Goal: Task Accomplishment & Management: Manage account settings

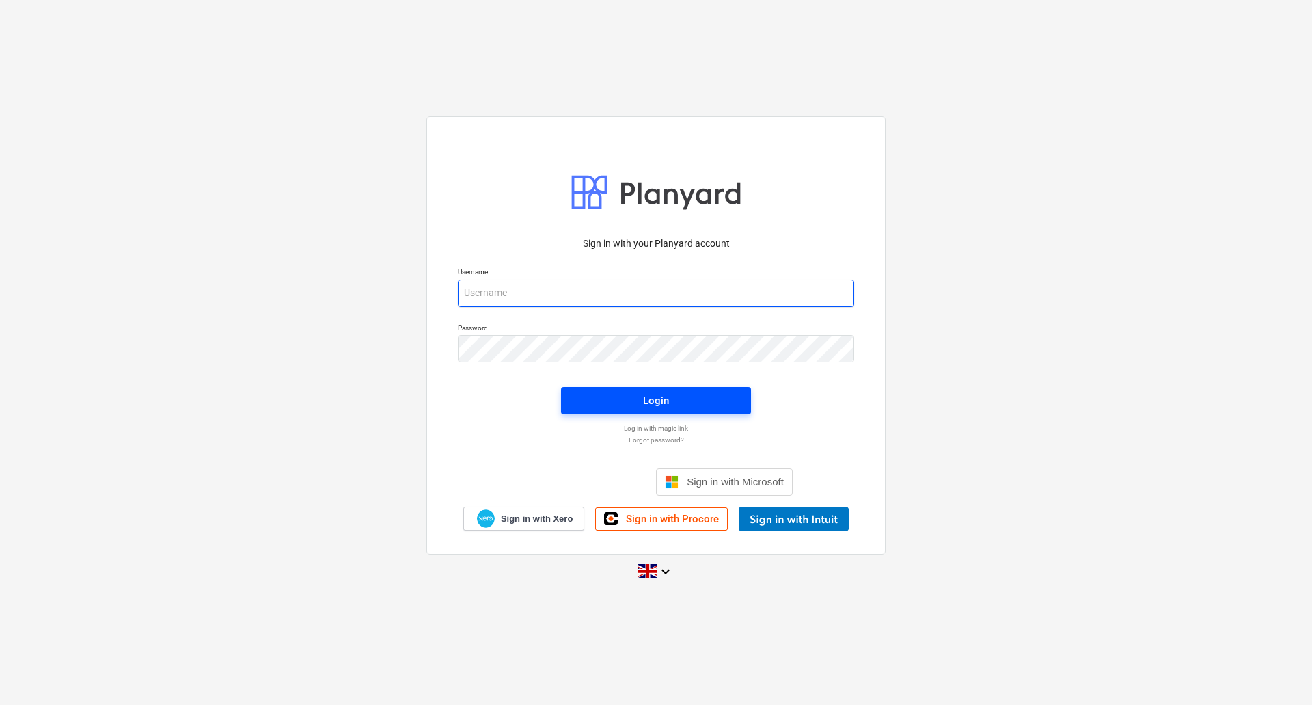
type input "[EMAIL_ADDRESS][DOMAIN_NAME]"
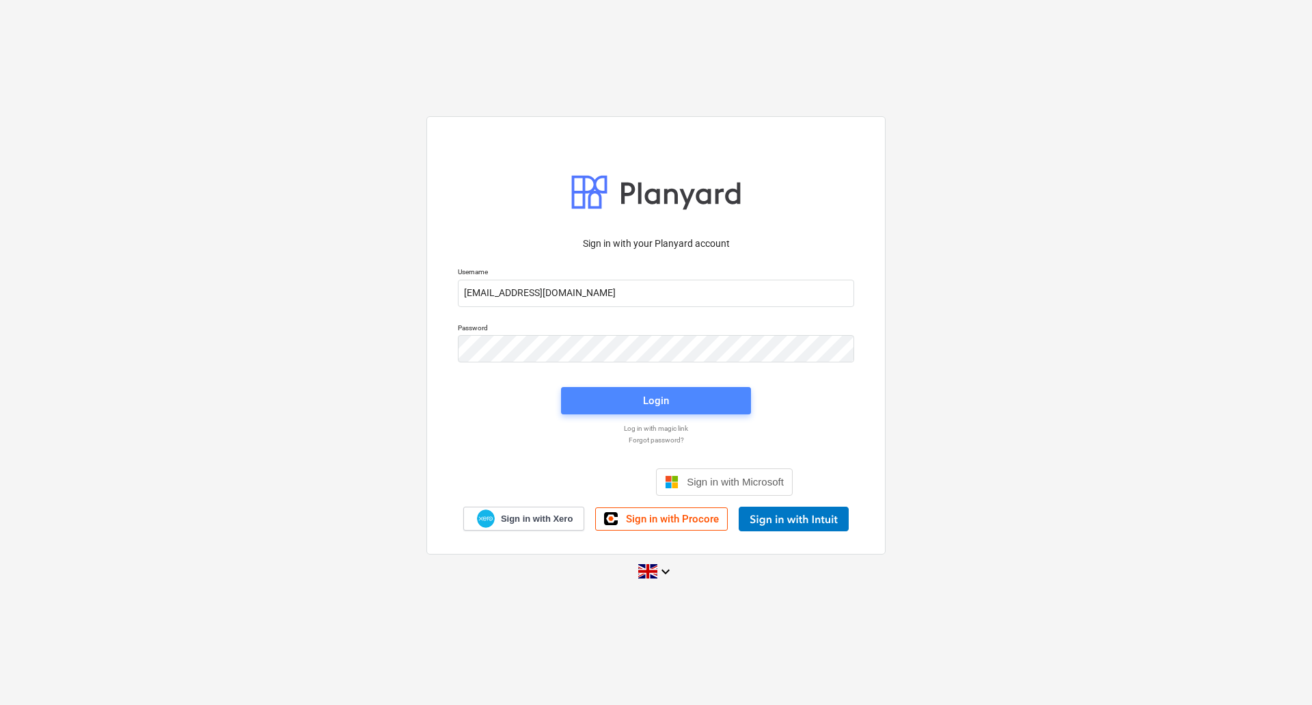
click at [688, 410] on button "Login" at bounding box center [656, 400] width 190 height 27
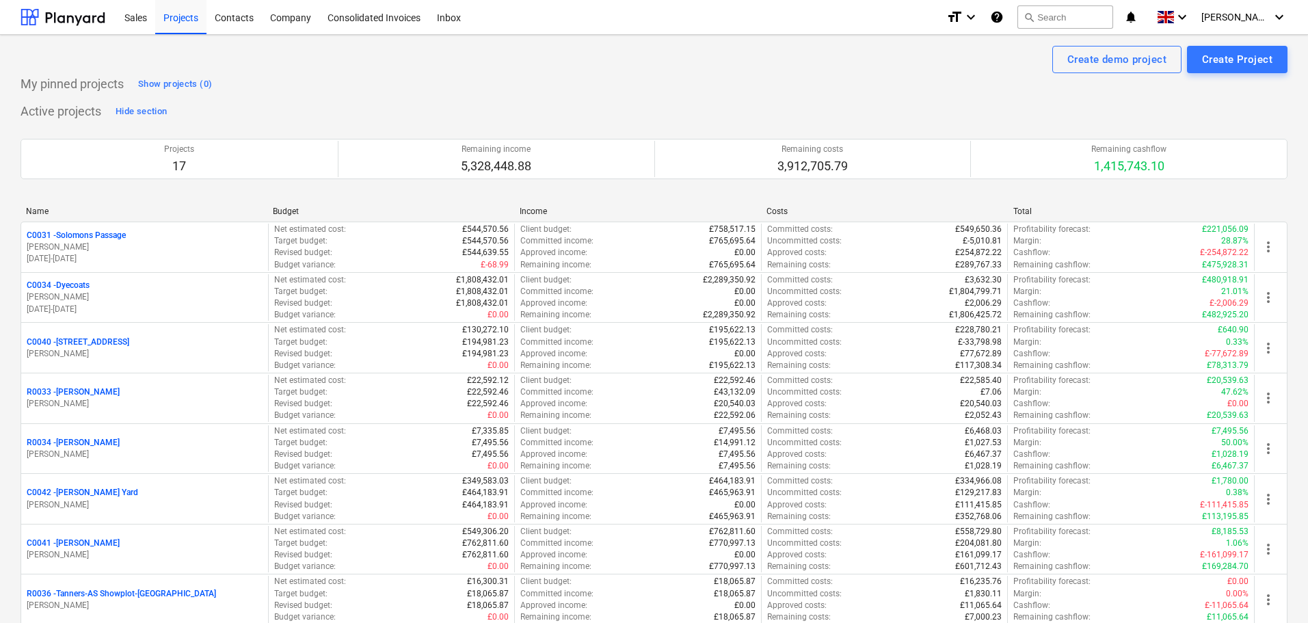
click at [569, 100] on div "My pinned projects Show projects (0) Active projects Hide section Projects 17 R…" at bounding box center [654, 624] width 1267 height 1103
click at [285, 18] on div "Company" at bounding box center [290, 16] width 57 height 35
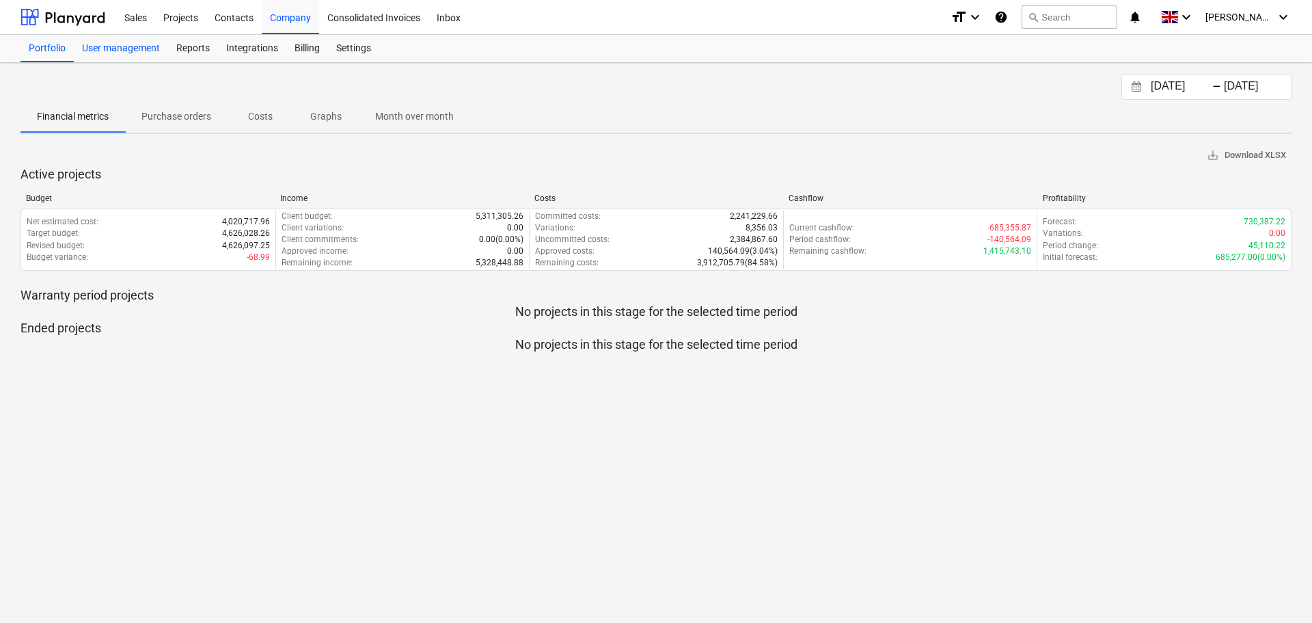
click at [141, 50] on div "User management" at bounding box center [121, 48] width 94 height 27
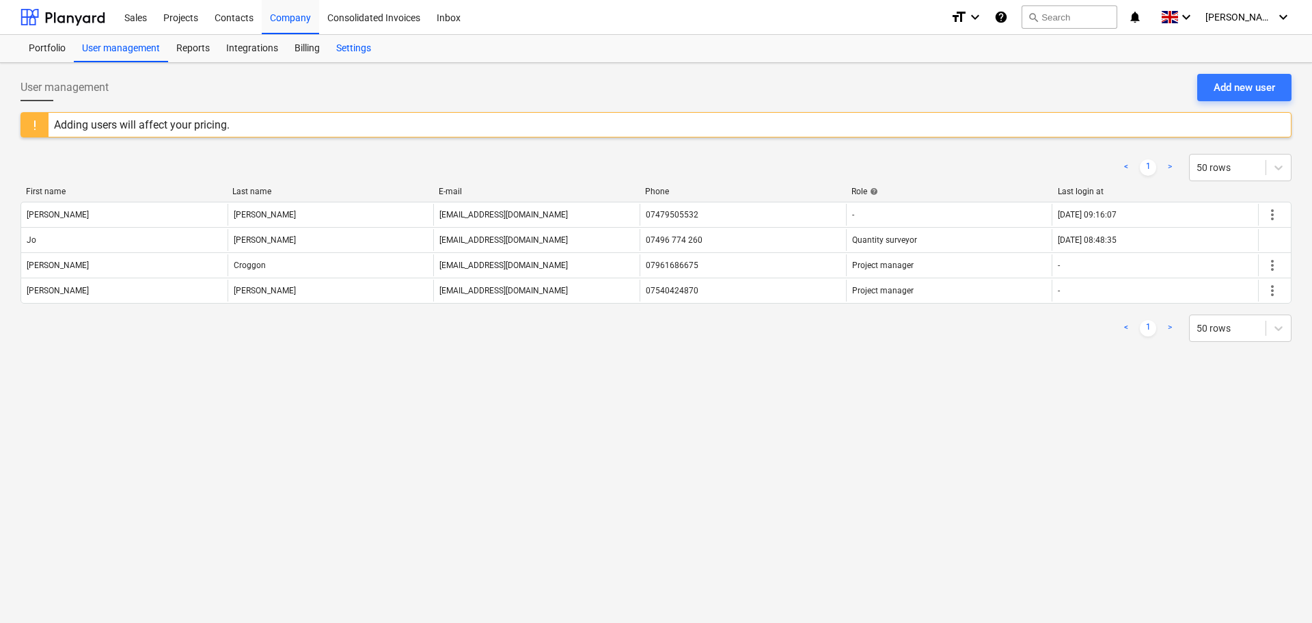
click at [344, 46] on div "Settings" at bounding box center [353, 48] width 51 height 27
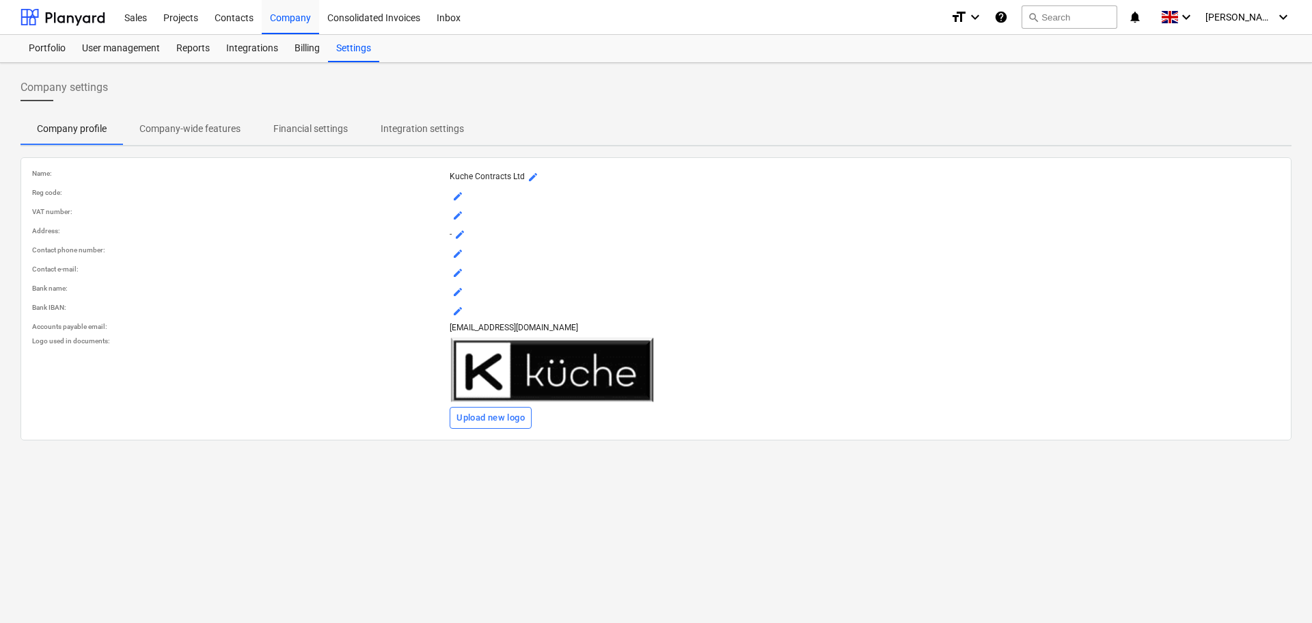
click at [179, 119] on span "Company-wide features" at bounding box center [190, 129] width 134 height 23
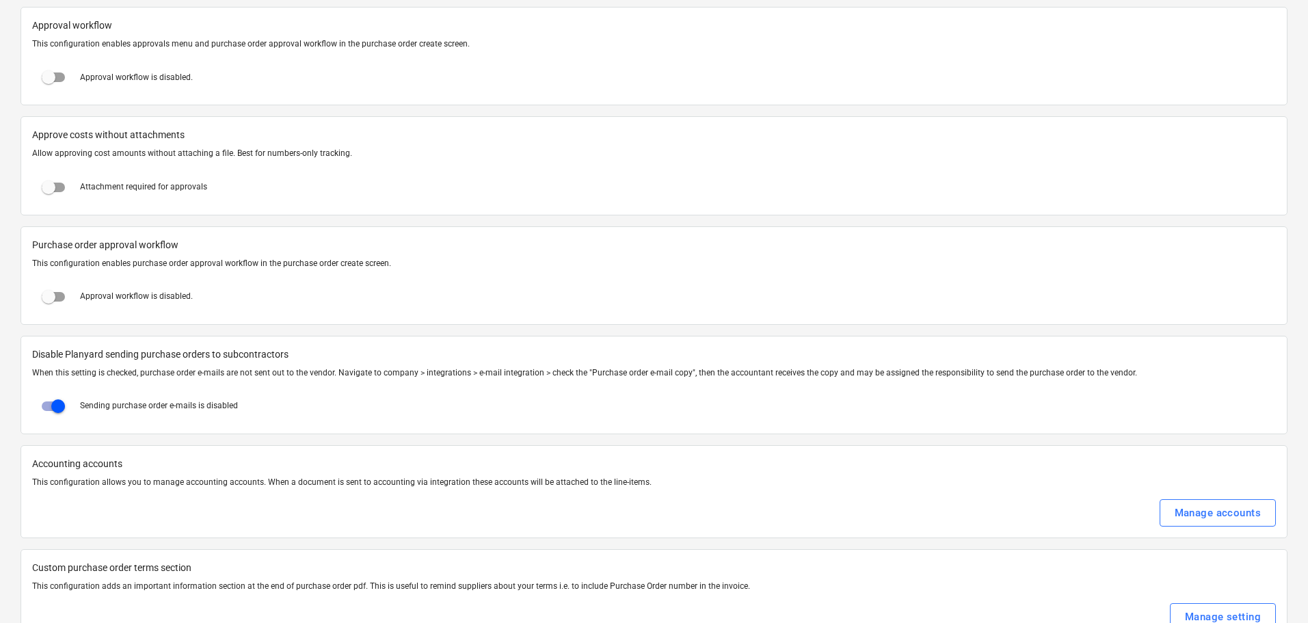
scroll to position [1435, 0]
click at [50, 78] on input "checkbox" at bounding box center [48, 78] width 33 height 33
checkbox input "true"
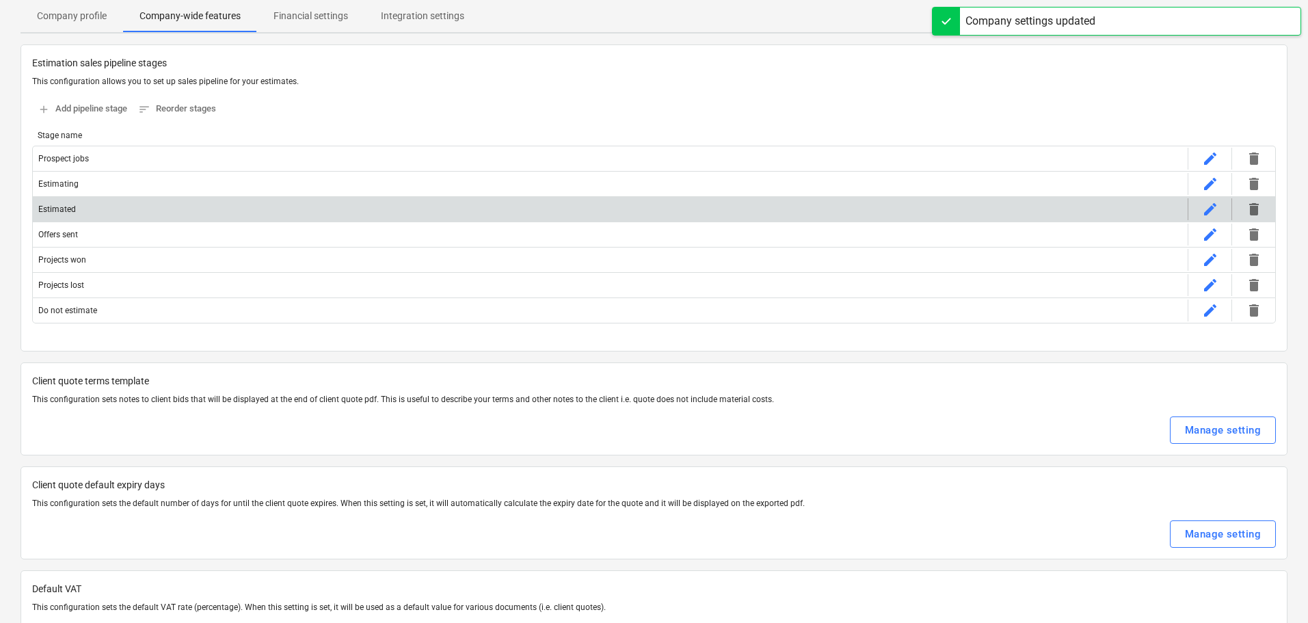
scroll to position [0, 0]
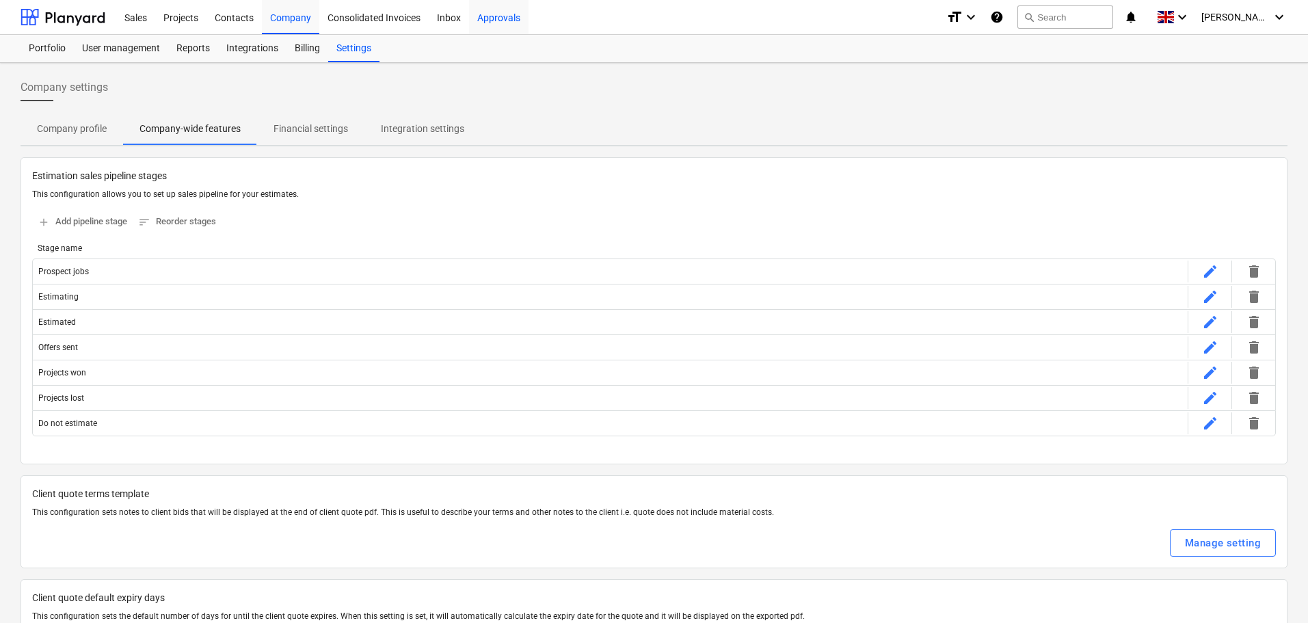
click at [517, 19] on div "Approvals" at bounding box center [498, 16] width 59 height 35
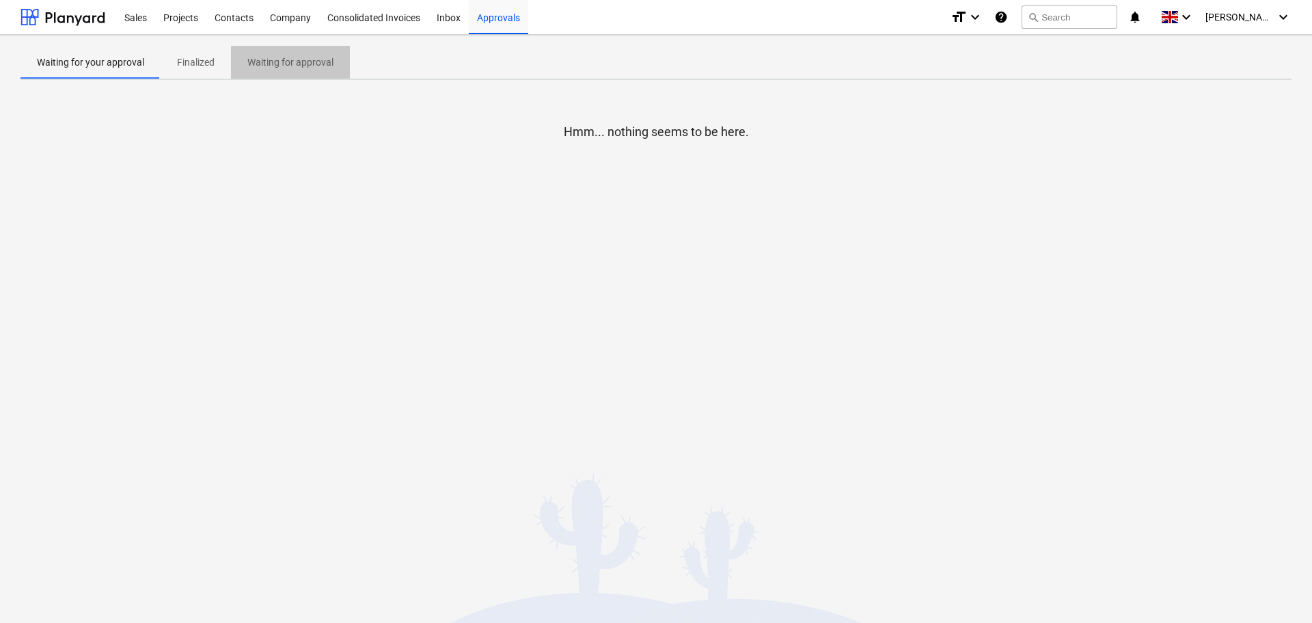
click at [317, 63] on p "Waiting for approval" at bounding box center [290, 62] width 86 height 14
click at [196, 62] on p "Finalized" at bounding box center [196, 62] width 38 height 14
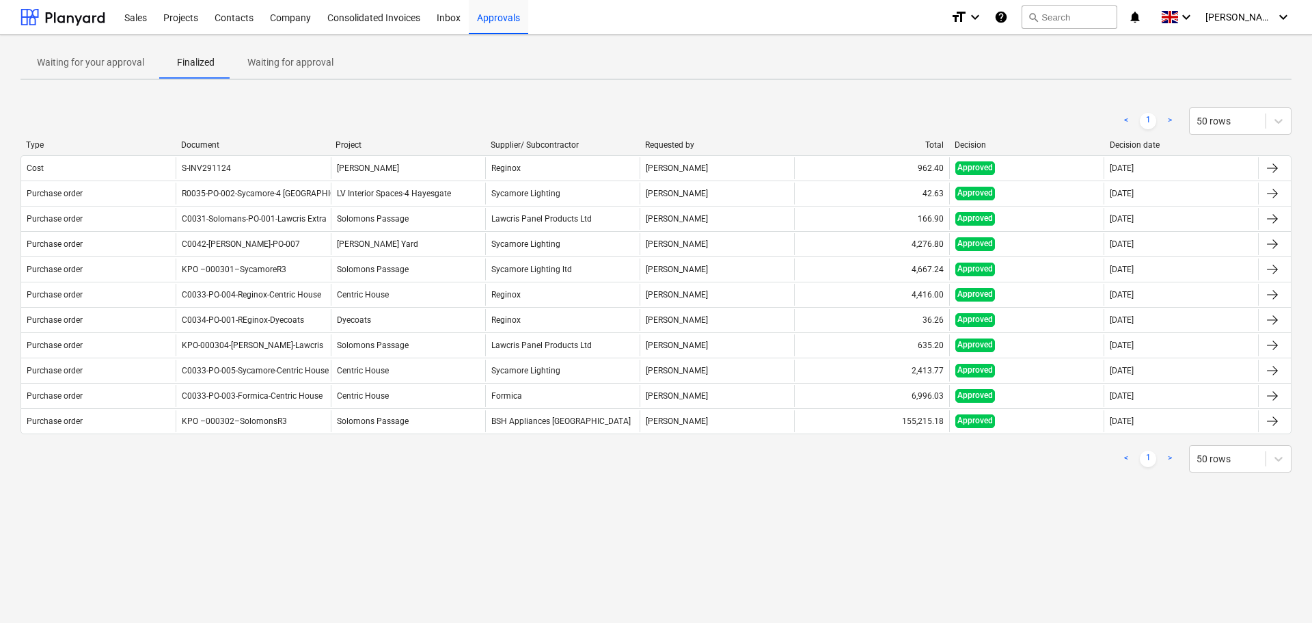
click at [308, 64] on p "Waiting for approval" at bounding box center [290, 62] width 86 height 14
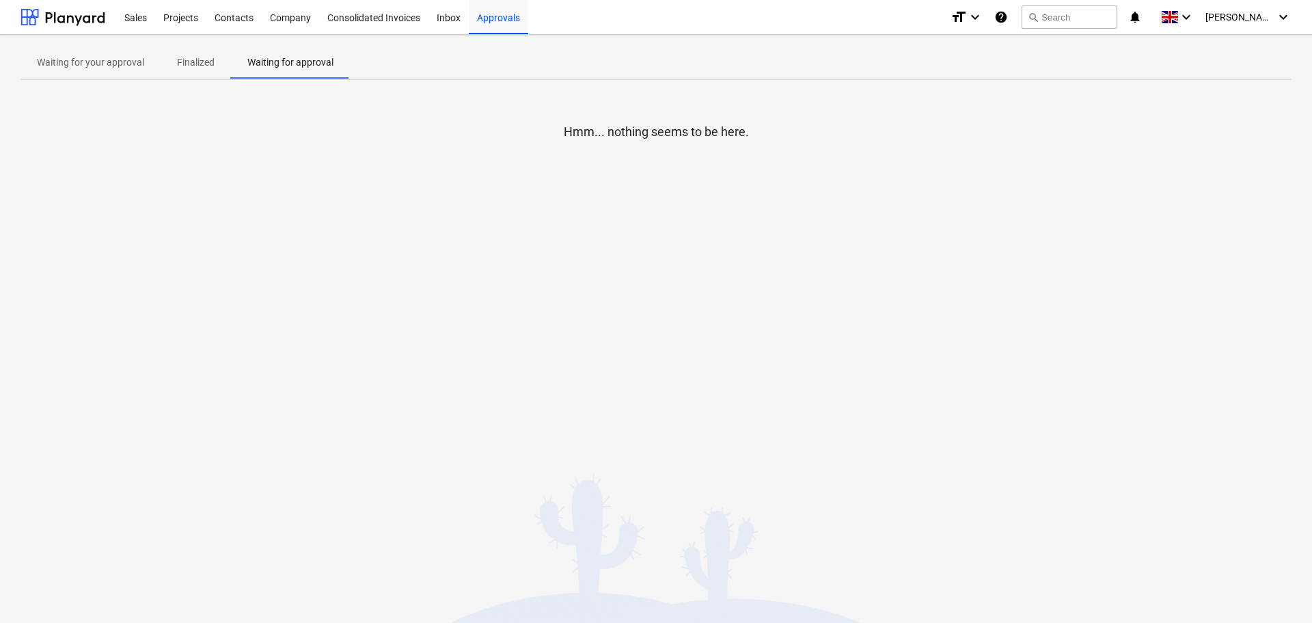
click at [109, 59] on p "Waiting for your approval" at bounding box center [90, 62] width 107 height 14
click at [312, 12] on div "Company" at bounding box center [290, 16] width 57 height 35
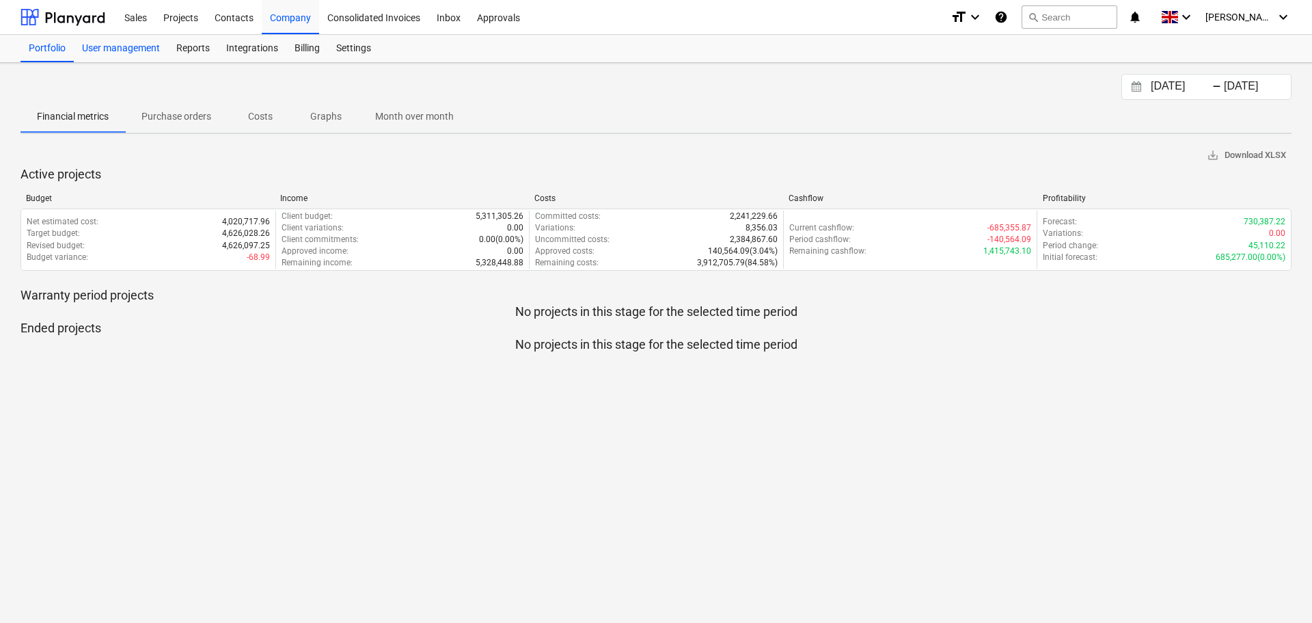
click at [107, 52] on div "User management" at bounding box center [121, 48] width 94 height 27
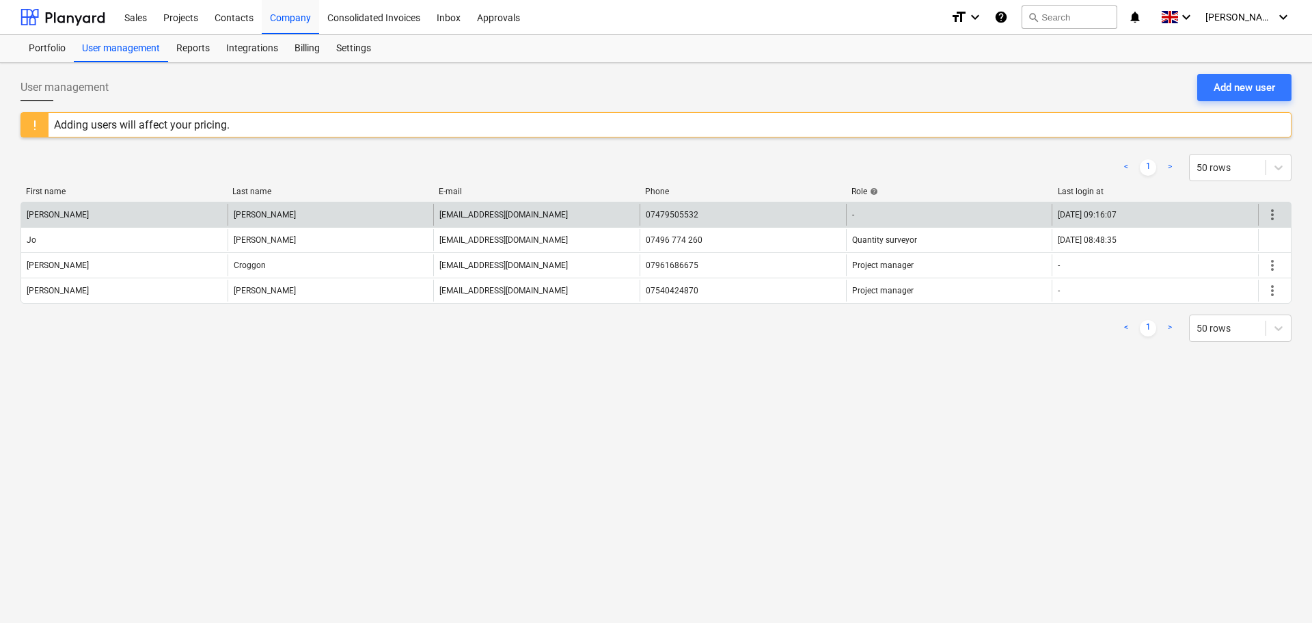
click at [1273, 215] on span "more_vert" at bounding box center [1272, 214] width 16 height 16
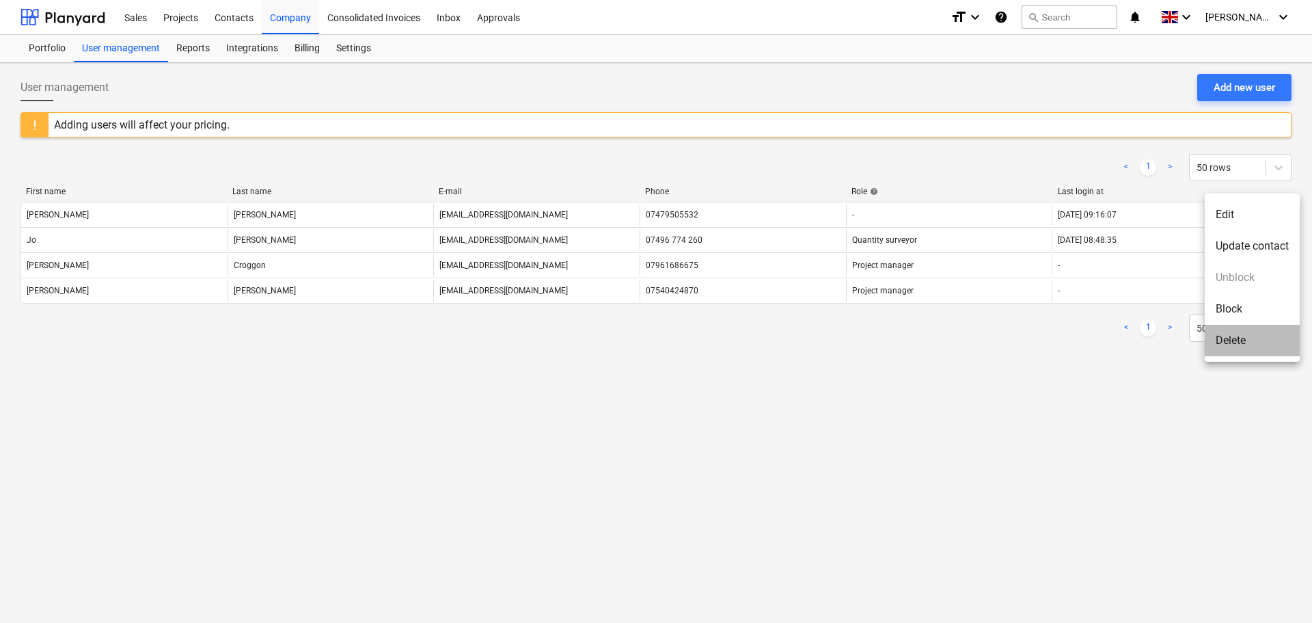
click at [1232, 345] on li "Delete" at bounding box center [1252, 340] width 95 height 31
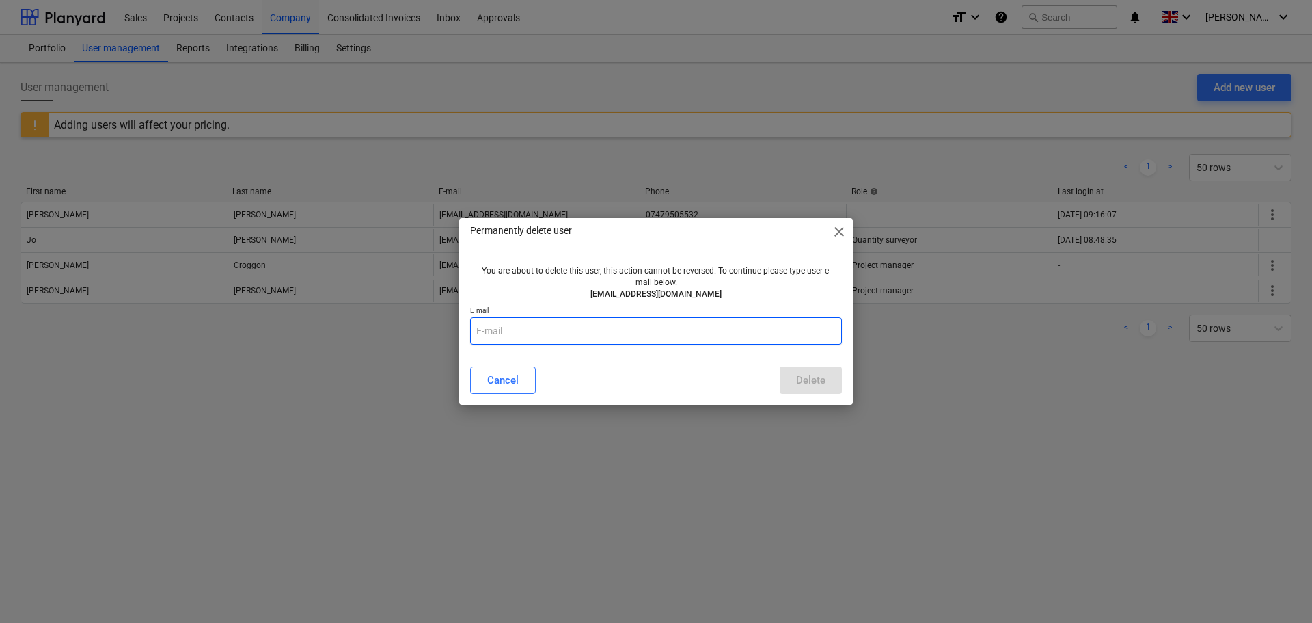
click at [692, 329] on input "text" at bounding box center [656, 330] width 372 height 27
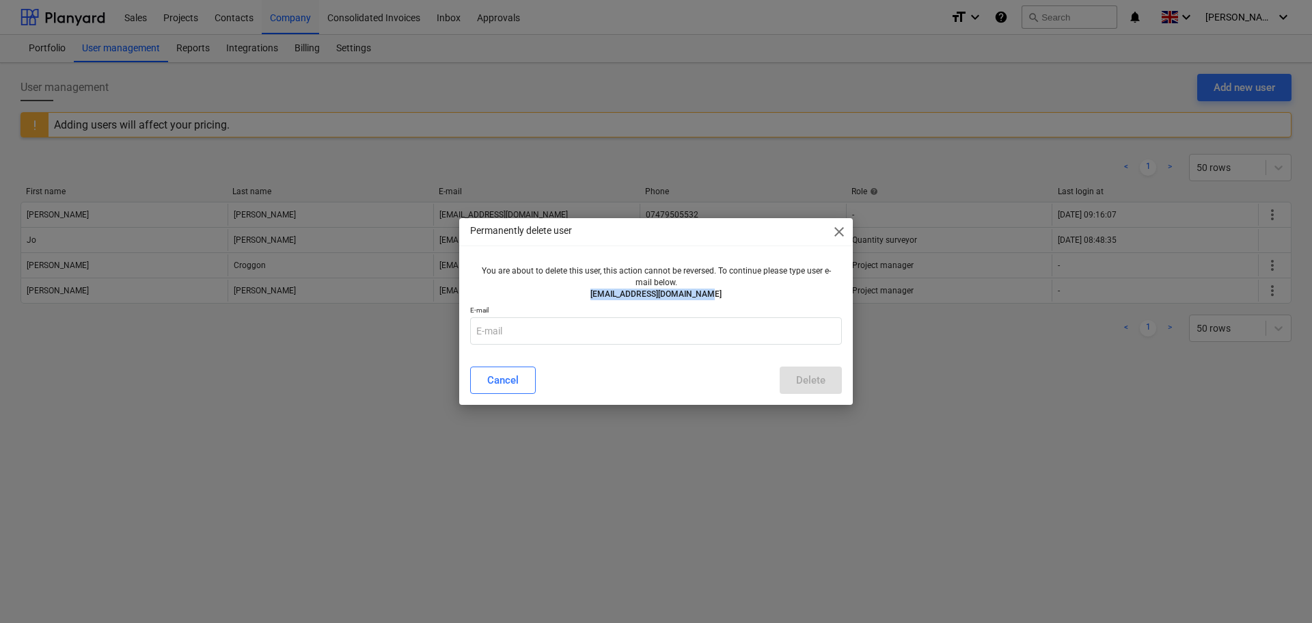
drag, startPoint x: 662, startPoint y: 292, endPoint x: 603, endPoint y: 292, distance: 59.5
click at [603, 292] on p "[EMAIL_ADDRESS][DOMAIN_NAME]" at bounding box center [656, 294] width 361 height 12
copy p "[EMAIL_ADDRESS][DOMAIN_NAME]"
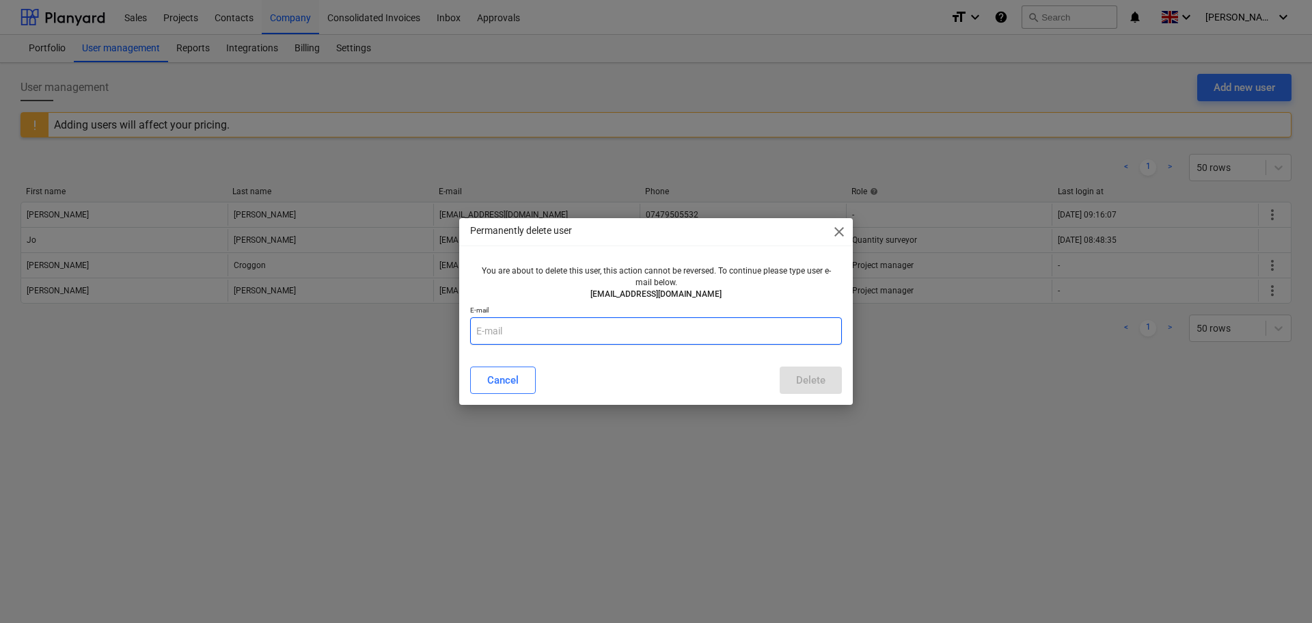
click at [691, 327] on input "text" at bounding box center [656, 330] width 372 height 27
paste input "[EMAIL_ADDRESS][DOMAIN_NAME]"
type input "[EMAIL_ADDRESS][DOMAIN_NAME]"
click at [807, 383] on div "Delete" at bounding box center [810, 380] width 29 height 18
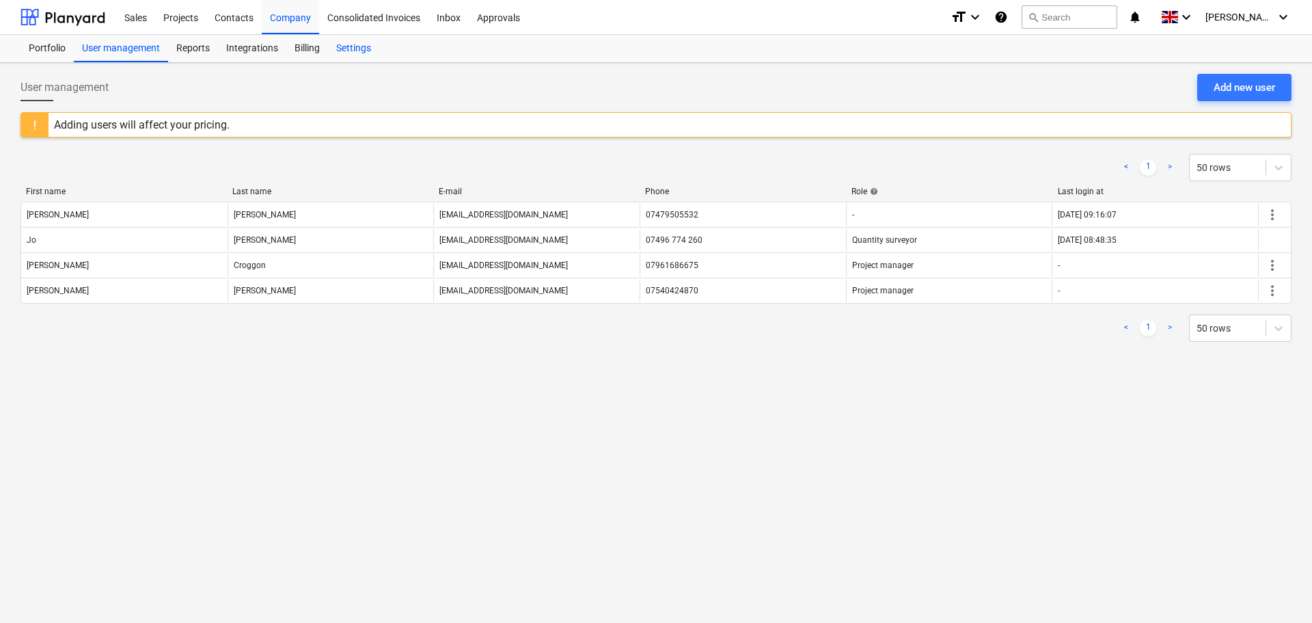
click at [354, 48] on div "Settings" at bounding box center [353, 48] width 51 height 27
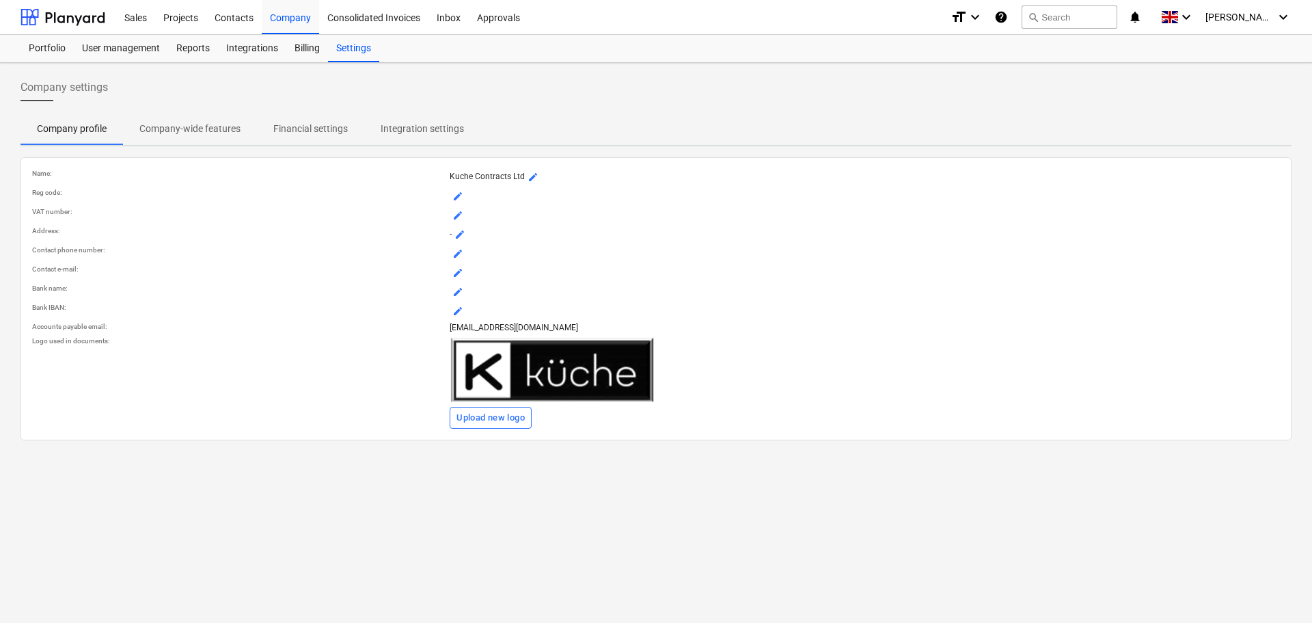
click at [173, 120] on span "Company-wide features" at bounding box center [190, 129] width 134 height 23
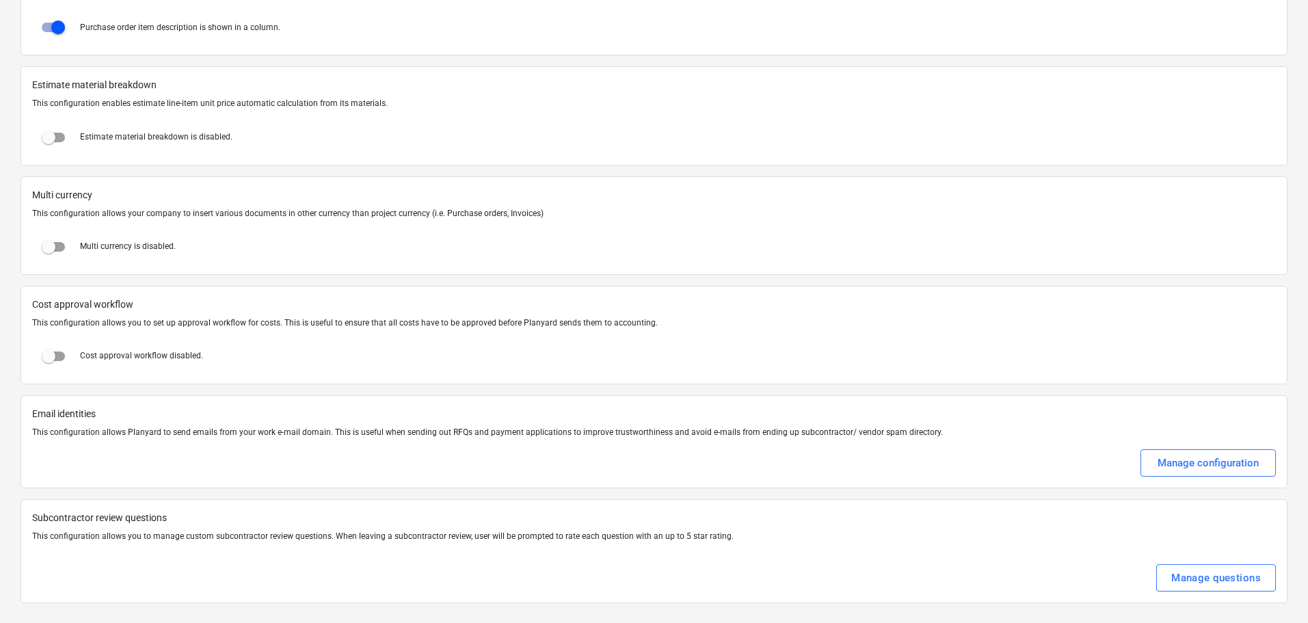
scroll to position [2135, 0]
click at [53, 355] on input "checkbox" at bounding box center [48, 354] width 33 height 33
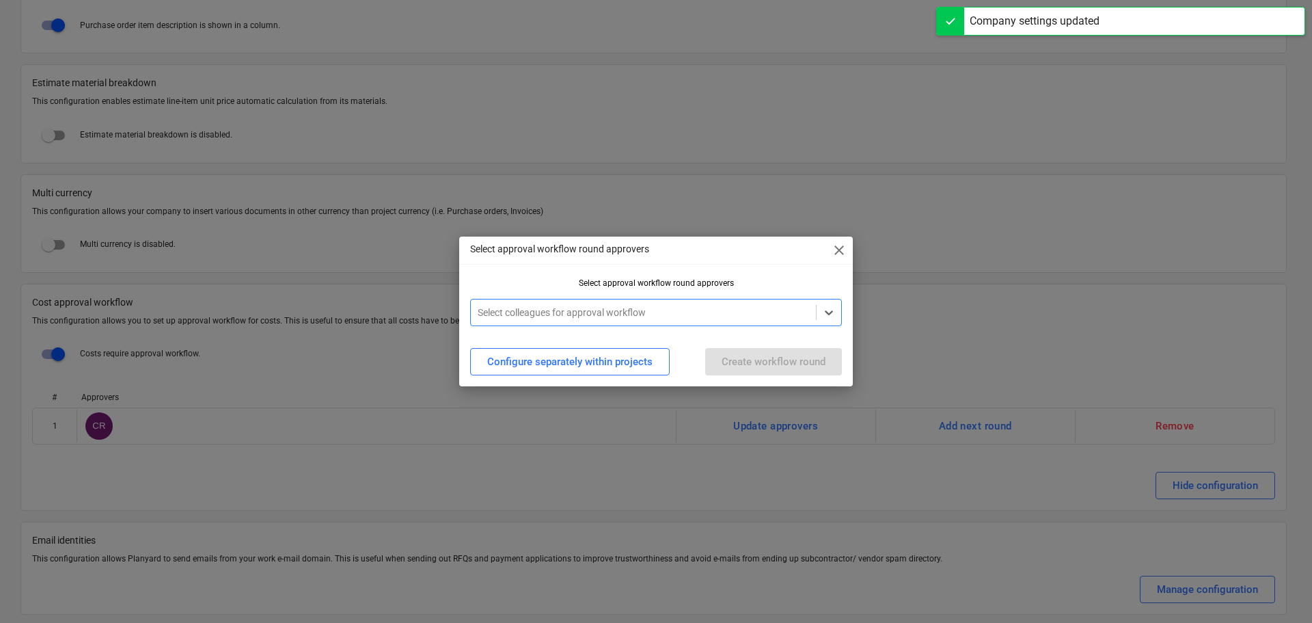
click at [833, 249] on span "close" at bounding box center [839, 250] width 16 height 16
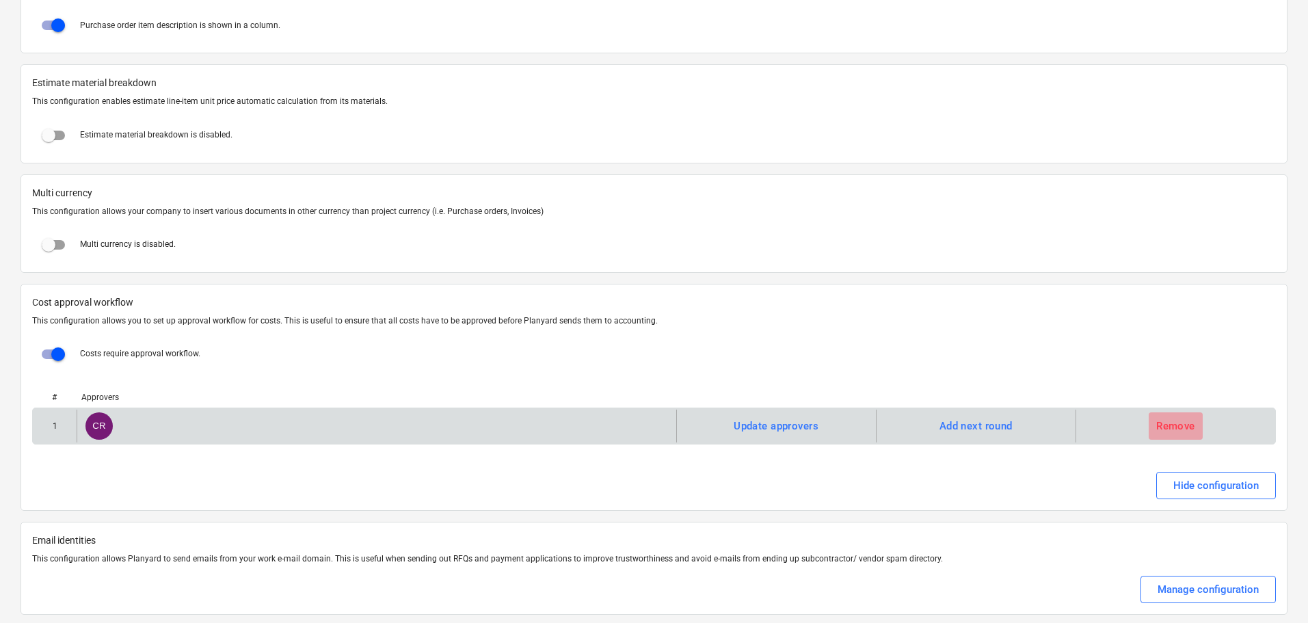
click at [1168, 428] on div "Remove" at bounding box center [1175, 426] width 39 height 18
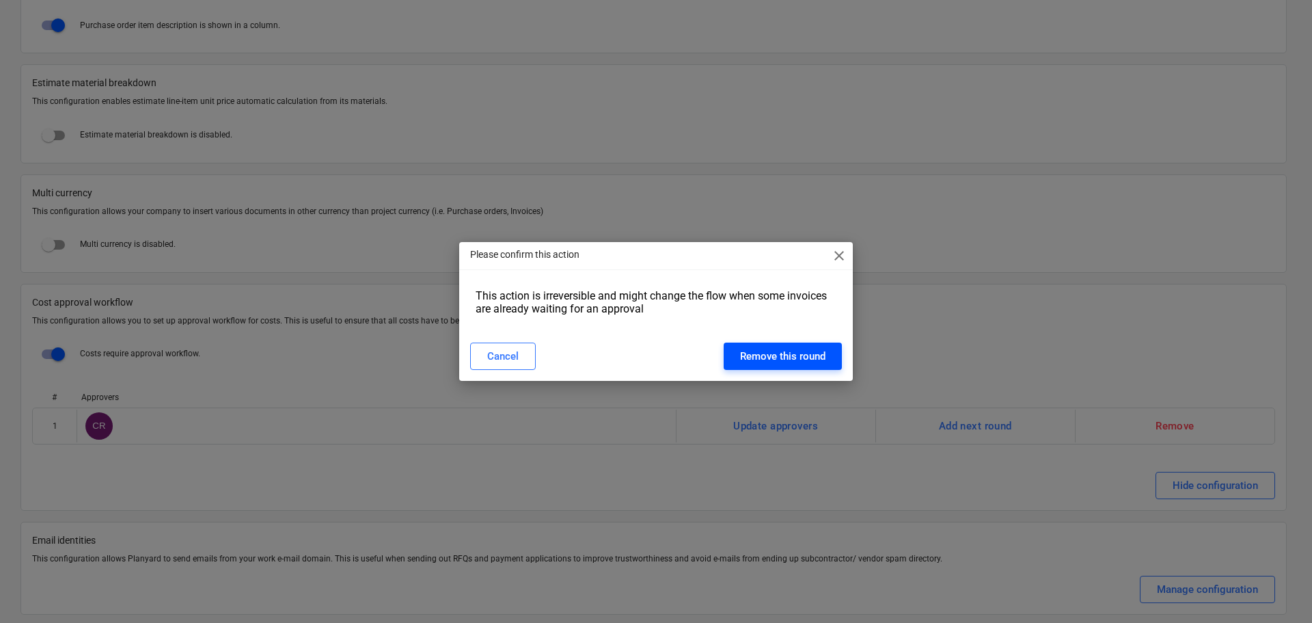
click at [795, 359] on div "Remove this round" at bounding box center [782, 356] width 85 height 18
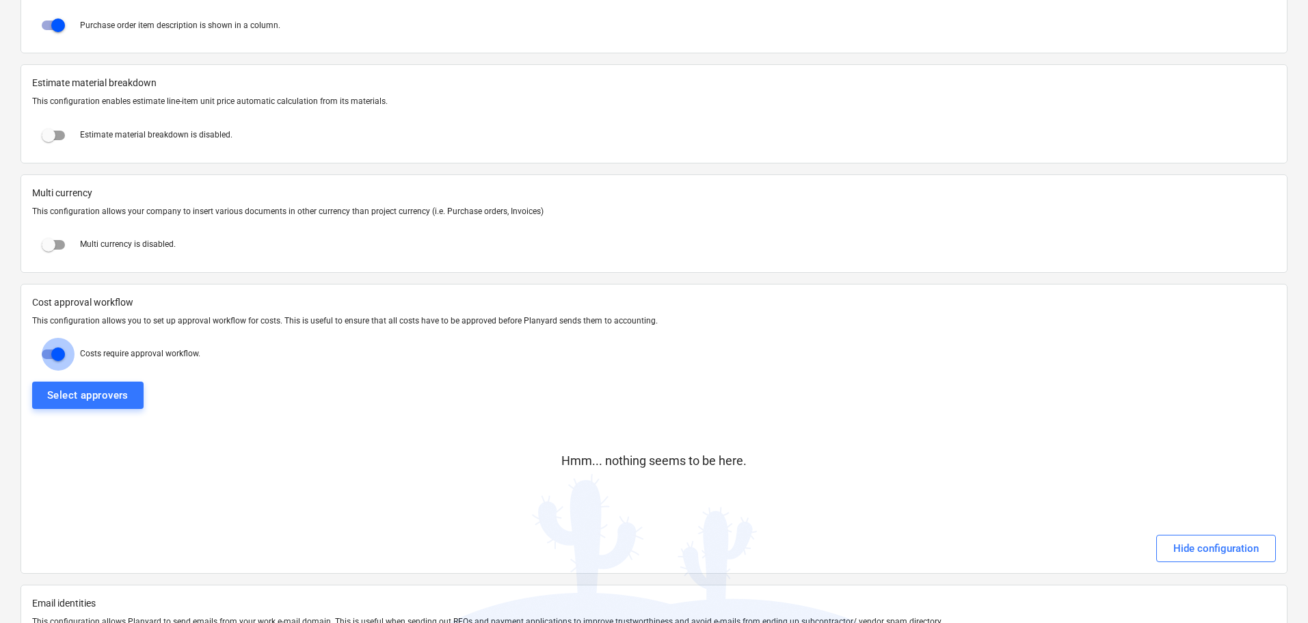
click at [62, 353] on input "checkbox" at bounding box center [58, 354] width 33 height 33
checkbox input "false"
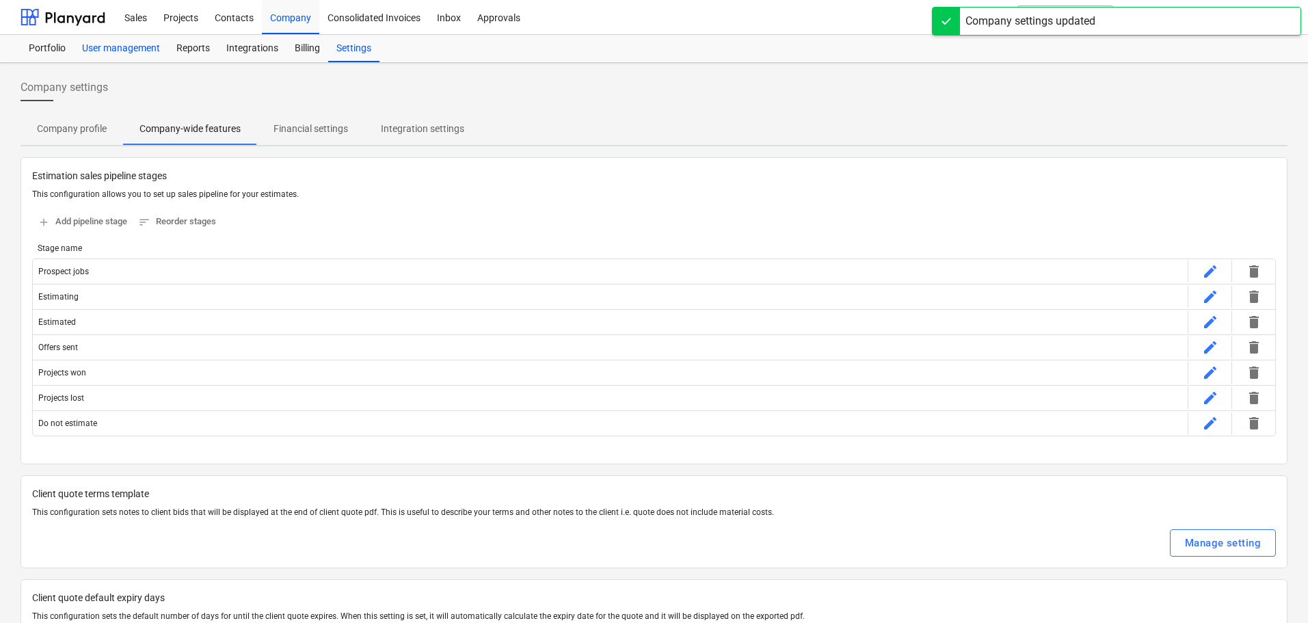
click at [142, 49] on div "User management" at bounding box center [121, 48] width 94 height 27
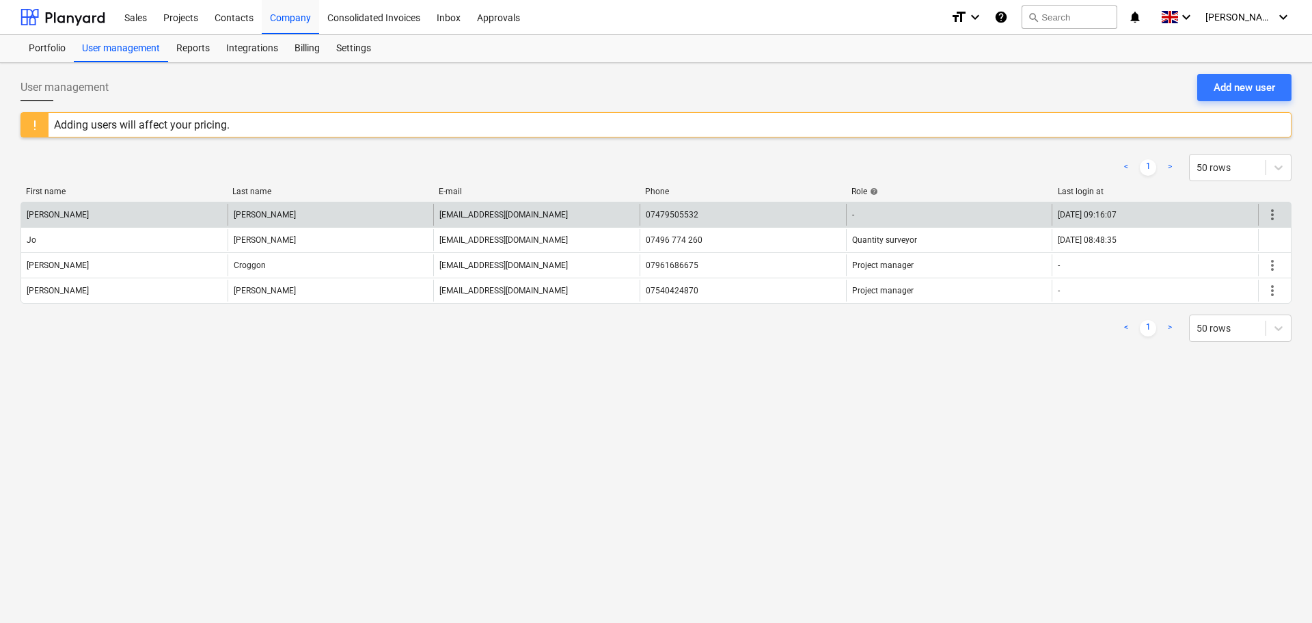
click at [1269, 213] on span "more_vert" at bounding box center [1272, 214] width 16 height 16
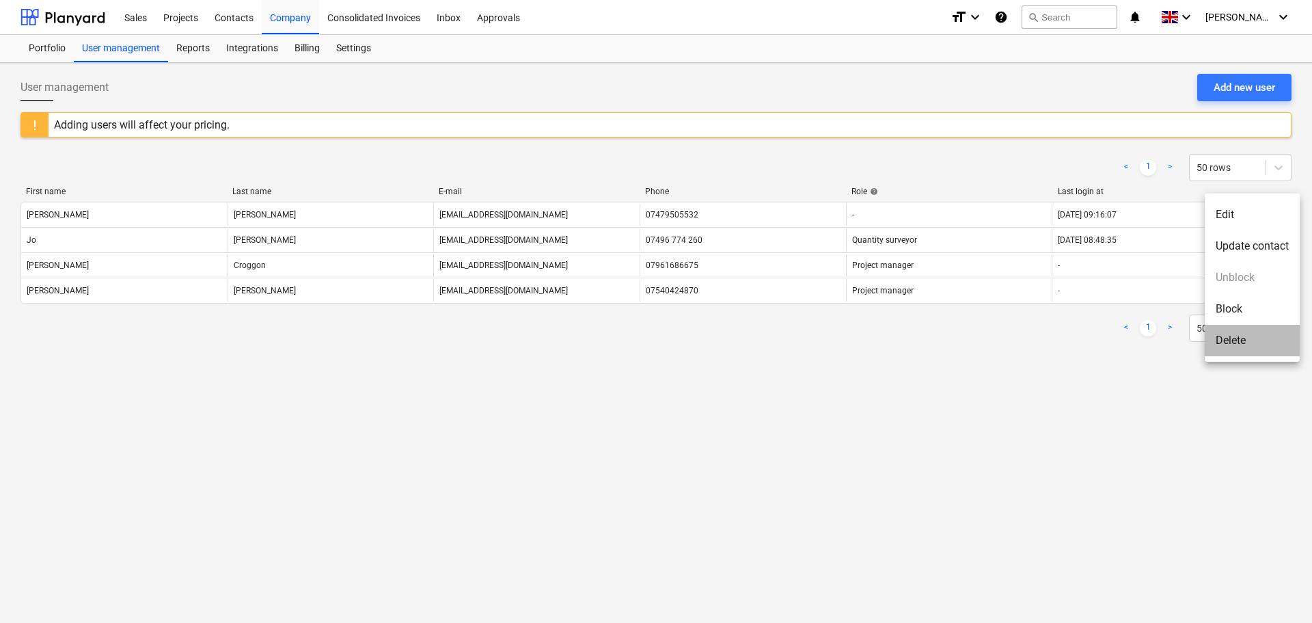
click at [1239, 336] on li "Delete" at bounding box center [1252, 340] width 95 height 31
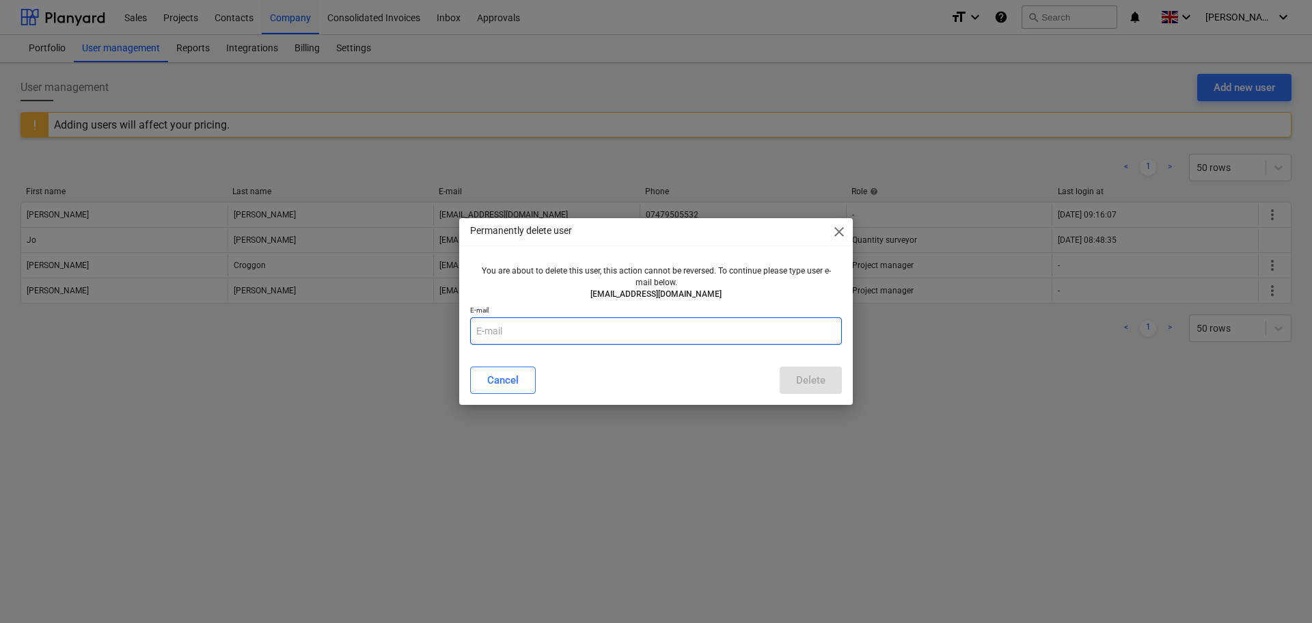
click at [668, 332] on input "text" at bounding box center [656, 330] width 372 height 27
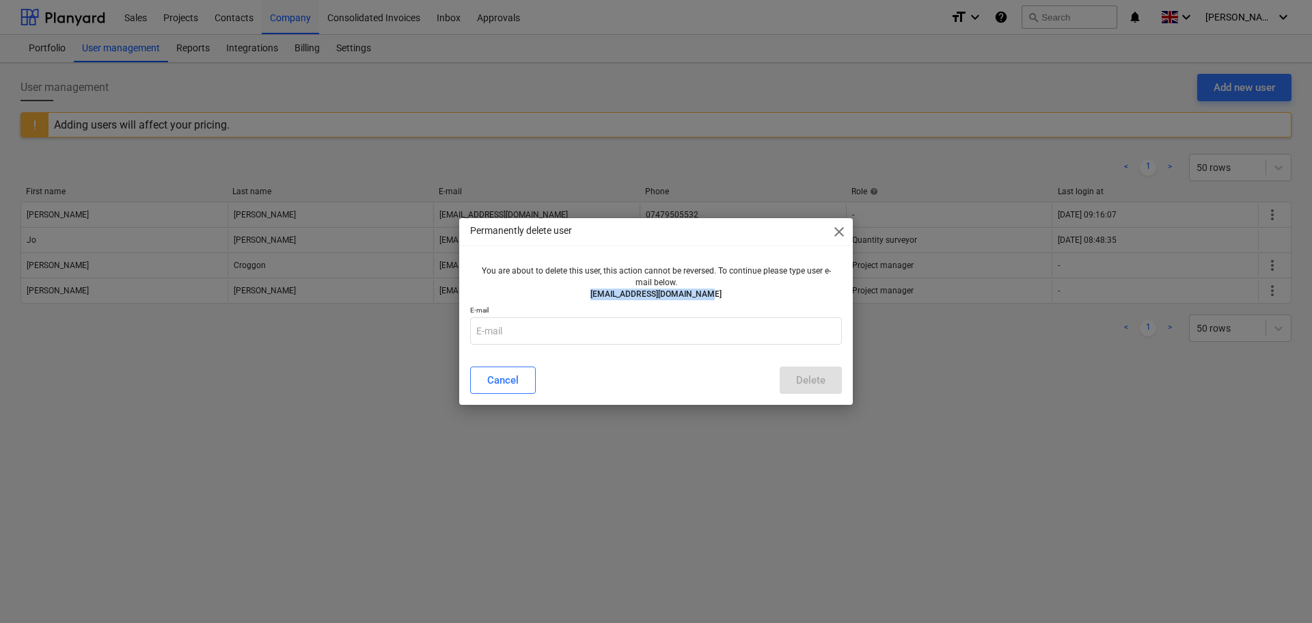
drag, startPoint x: 744, startPoint y: 295, endPoint x: 598, endPoint y: 296, distance: 146.3
click at [598, 296] on p "[EMAIL_ADDRESS][DOMAIN_NAME]" at bounding box center [656, 294] width 361 height 12
copy p "[EMAIL_ADDRESS][DOMAIN_NAME]"
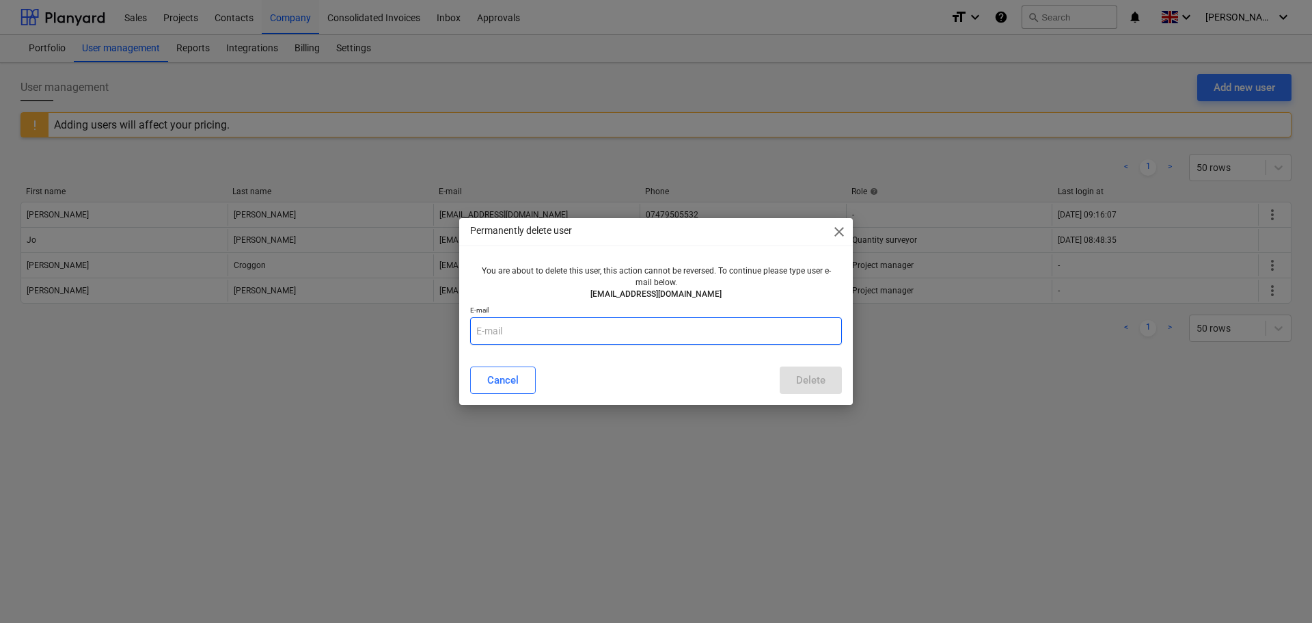
click at [626, 319] on input "text" at bounding box center [656, 330] width 372 height 27
paste input "[EMAIL_ADDRESS][DOMAIN_NAME]"
type input "[EMAIL_ADDRESS][DOMAIN_NAME]"
click at [793, 379] on button "Delete" at bounding box center [811, 379] width 62 height 27
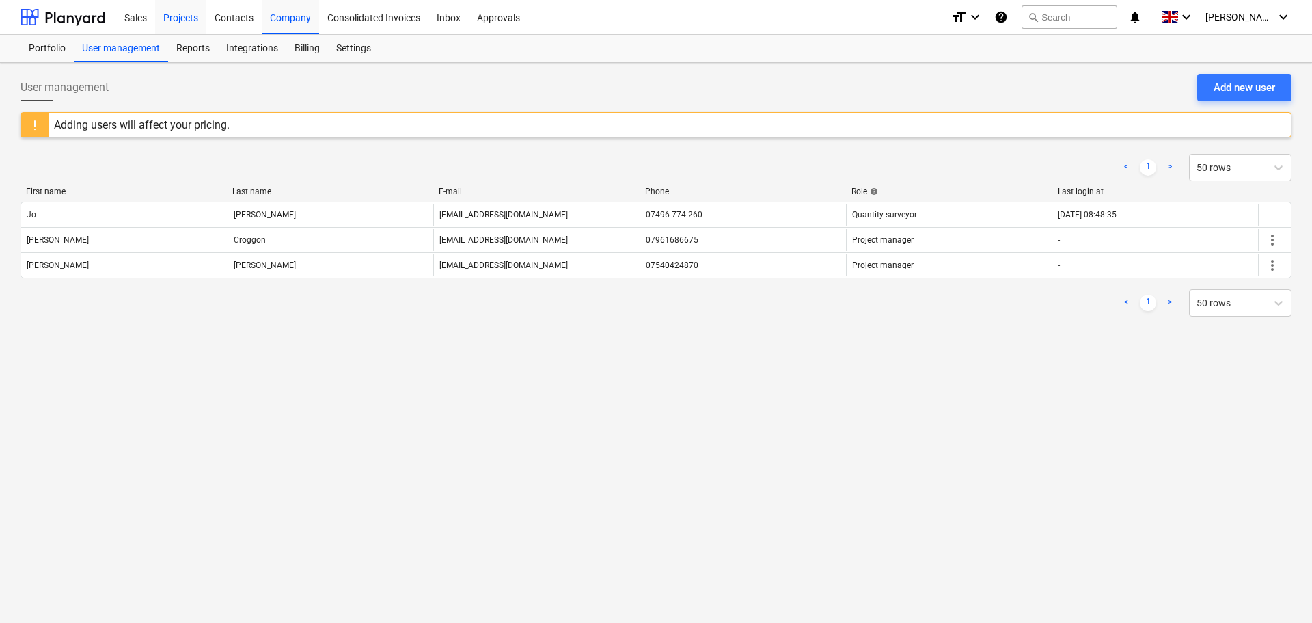
click at [183, 22] on div "Projects" at bounding box center [180, 16] width 51 height 35
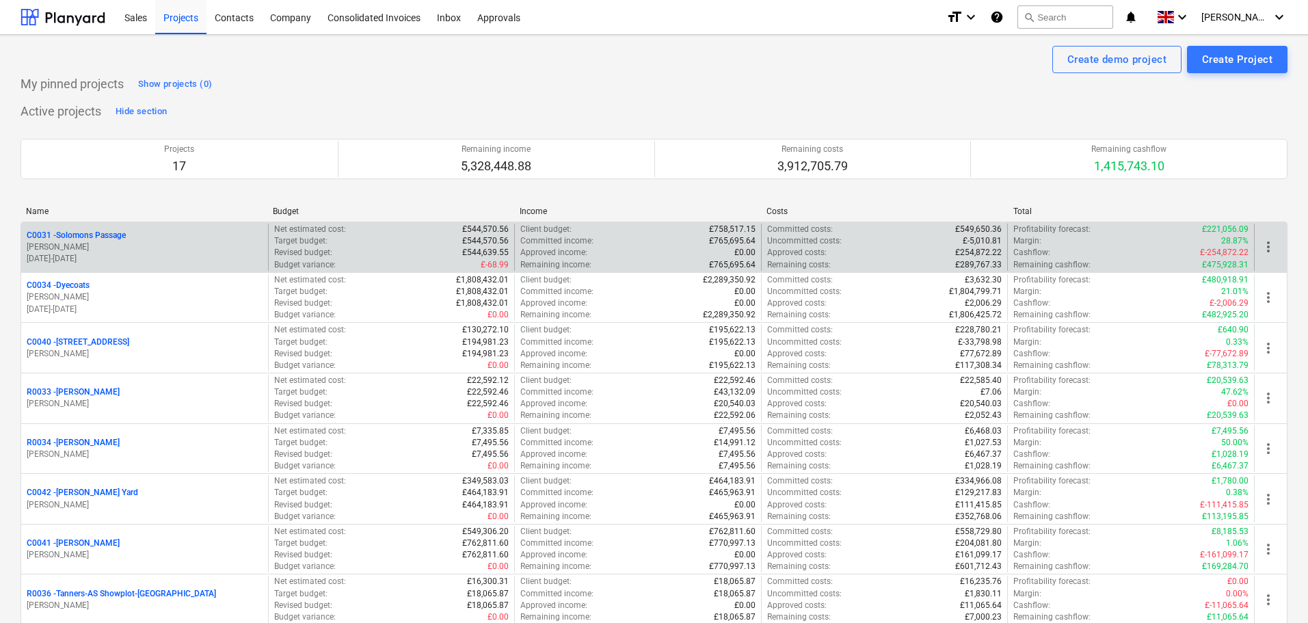
click at [66, 233] on p "C0031 - Solomons Passage" at bounding box center [76, 236] width 99 height 12
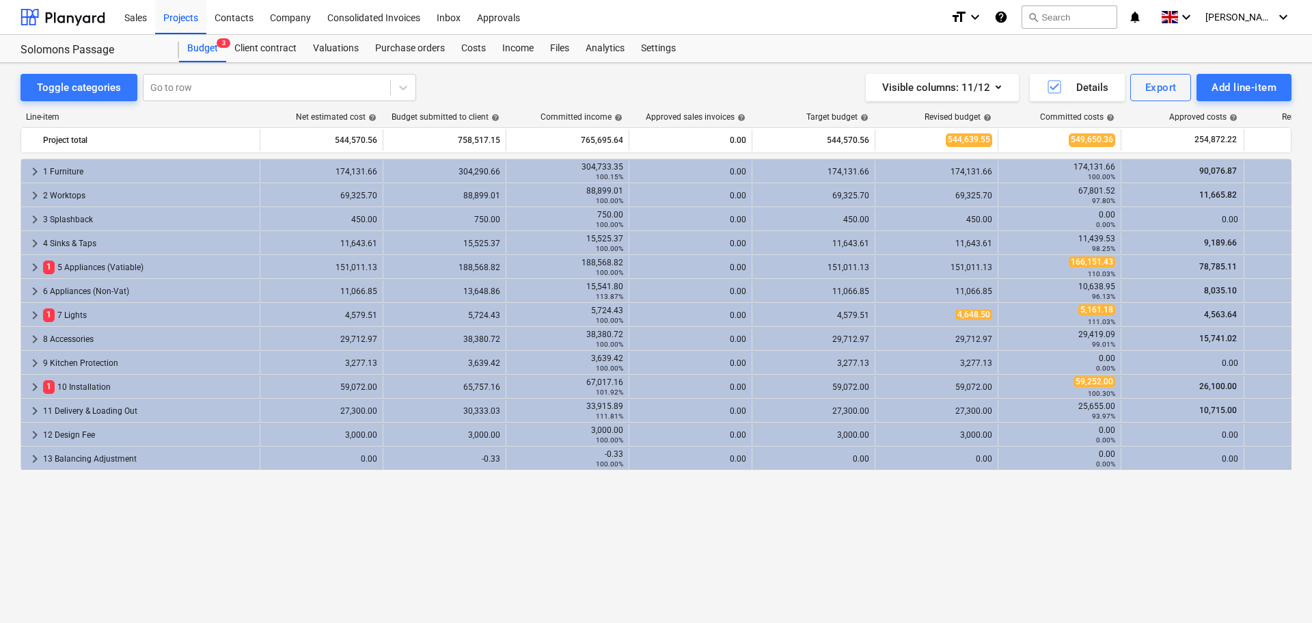
click at [1002, 496] on div "keyboard_arrow_right 1 Furniture 174,131.66 304,290.66 304,733.35 100.15% 0.00 …" at bounding box center [656, 362] width 1271 height 407
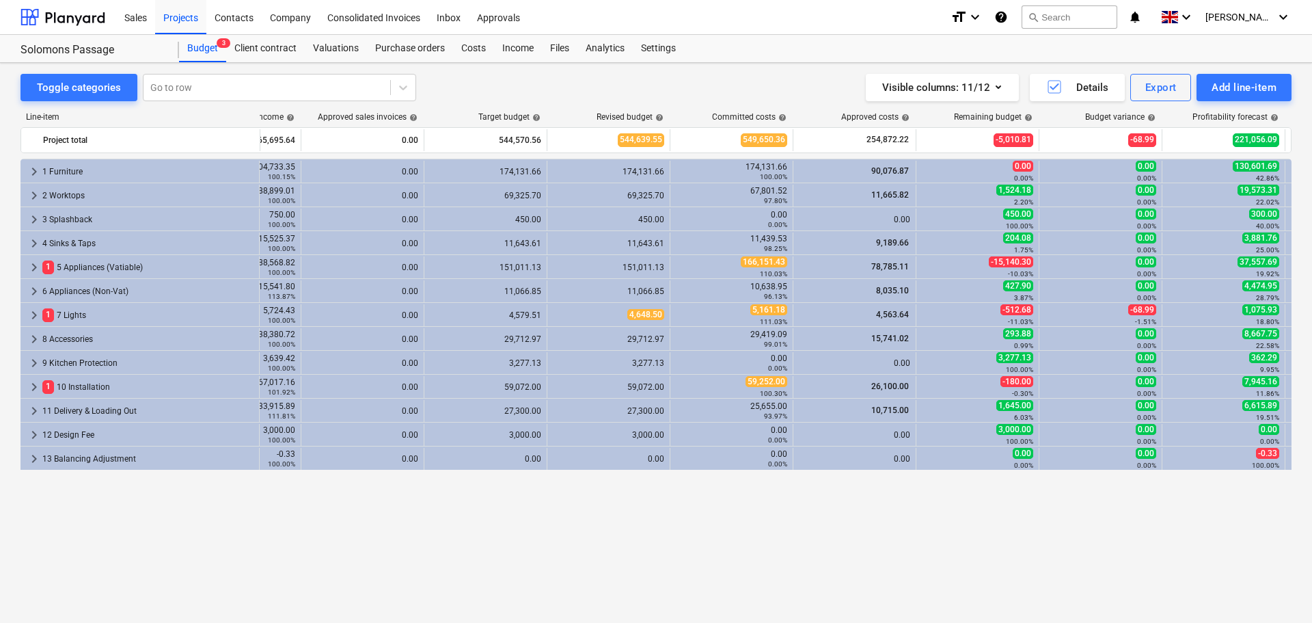
click at [797, 513] on div "keyboard_arrow_right 1 Furniture 174,131.66 304,290.66 304,733.35 100.15% 0.00 …" at bounding box center [656, 362] width 1271 height 407
